Goal: Find specific fact

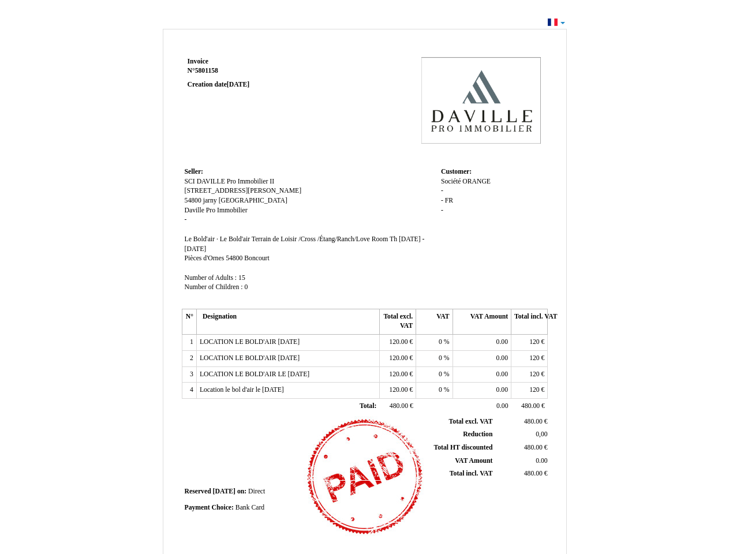
click at [198, 61] on span "Invoice" at bounding box center [198, 62] width 21 height 8
click at [208, 70] on span "5801158" at bounding box center [206, 71] width 23 height 8
click at [194, 171] on span "Seller:" at bounding box center [194, 172] width 18 height 8
click at [230, 181] on span "SCI DAVILLE Pro Immobilier II" at bounding box center [230, 182] width 90 height 8
click at [215, 190] on span "[STREET_ADDRESS][PERSON_NAME]" at bounding box center [243, 191] width 117 height 8
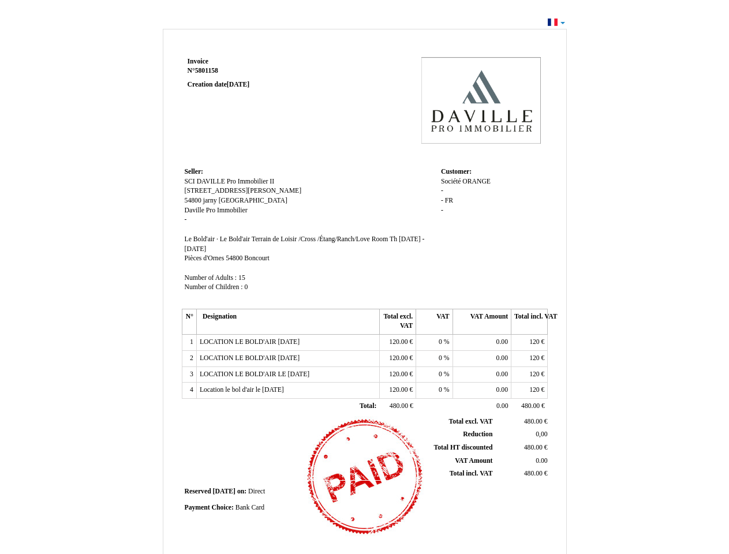
click at [194, 200] on span "54800" at bounding box center [193, 201] width 17 height 8
click at [211, 200] on span "jarny" at bounding box center [210, 201] width 14 height 8
click at [228, 200] on span "[GEOGRAPHIC_DATA]" at bounding box center [253, 201] width 69 height 8
click at [216, 210] on span "Daville Pro Immobilier" at bounding box center [216, 211] width 63 height 8
click at [287, 239] on span "Le Bold'air · Le Bold'air Terrain de Loisir /Cross /Étang/Ranch/Love Room" at bounding box center [287, 239] width 204 height 8
